Goal: Transaction & Acquisition: Purchase product/service

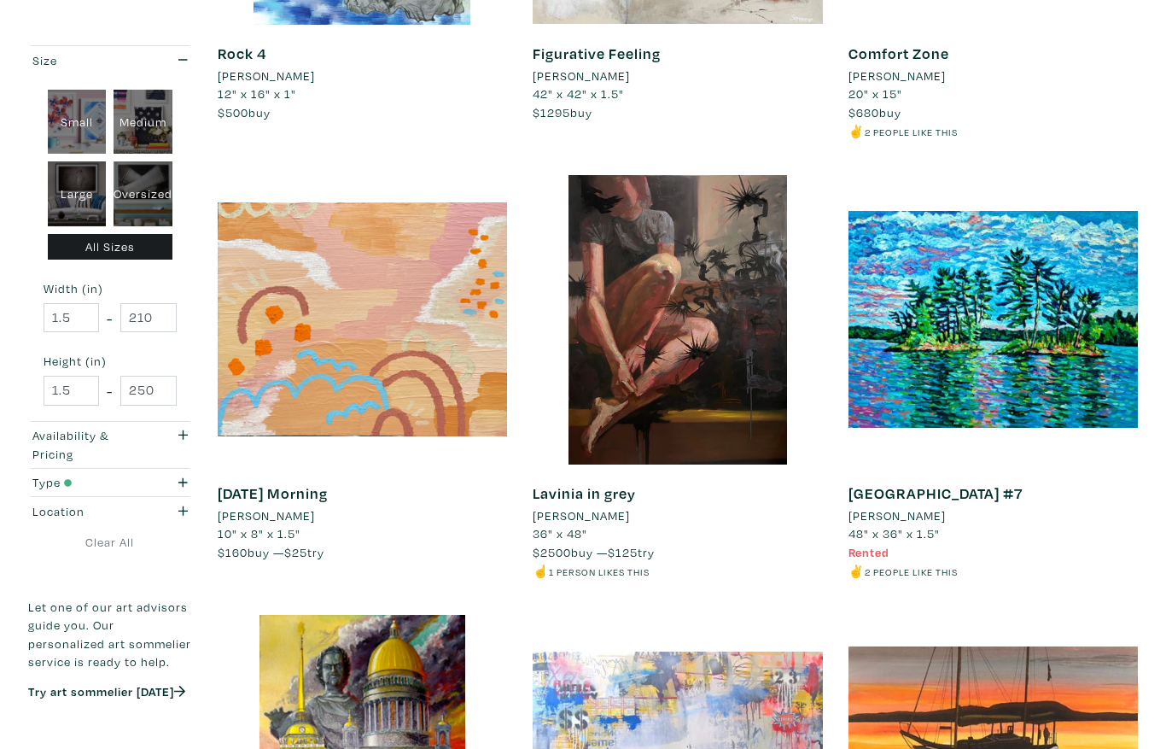
scroll to position [2292, 0]
click at [728, 391] on div at bounding box center [677, 319] width 289 height 289
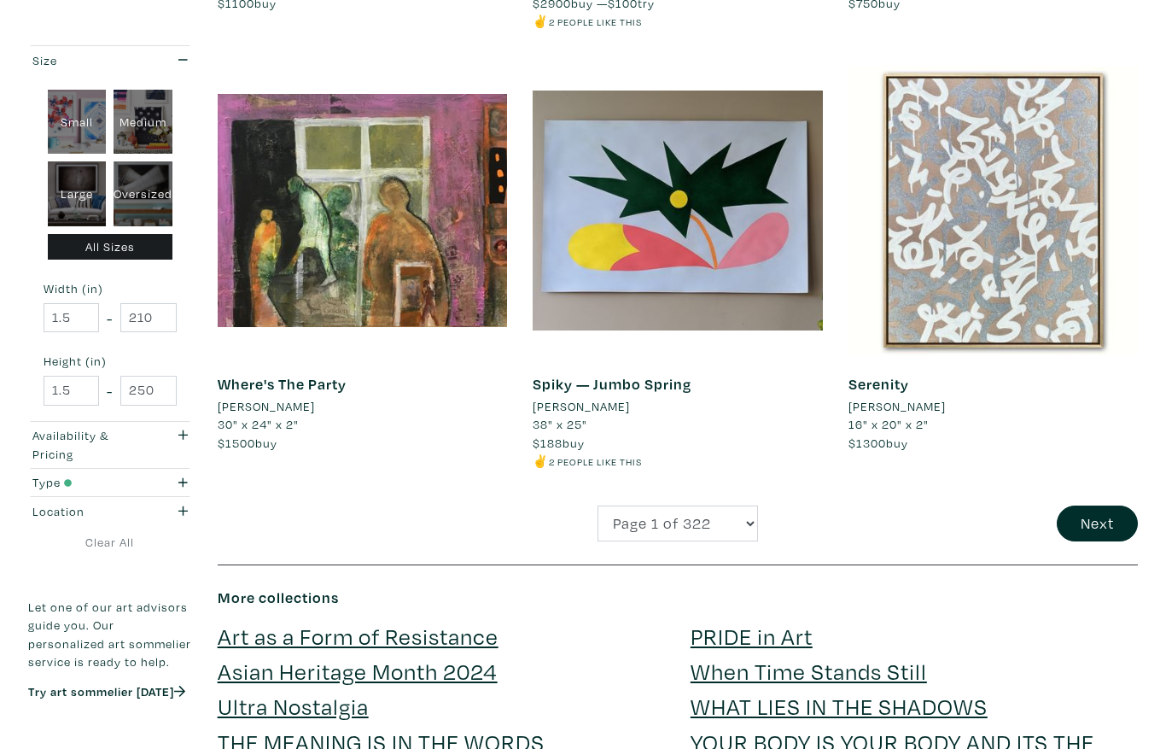
scroll to position [3281, 0]
click at [719, 518] on select "Page 1 of 322 Page 2 of 322 Page 3 of 322 Page 4 of 322 Page 5 of 322 Page 6 of…" at bounding box center [678, 523] width 161 height 37
click at [140, 195] on div "Oversized" at bounding box center [143, 194] width 59 height 65
type input "48"
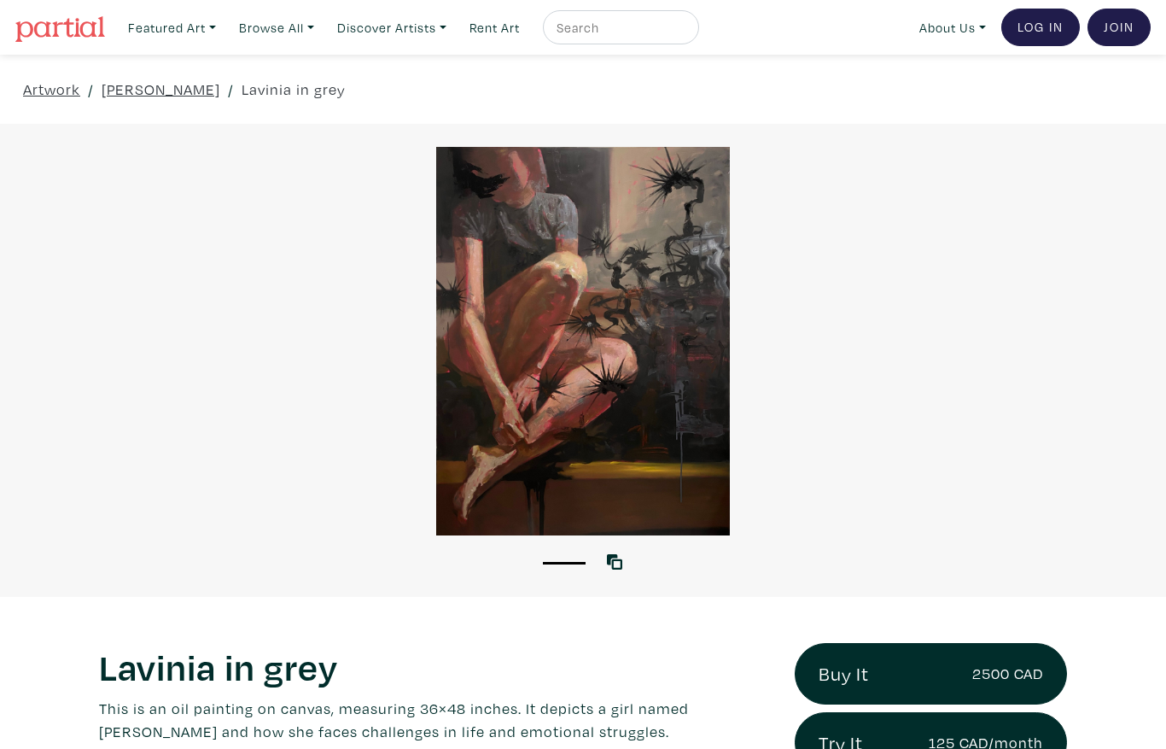
click at [613, 442] on div at bounding box center [583, 341] width 1166 height 389
